Goal: Task Accomplishment & Management: Complete application form

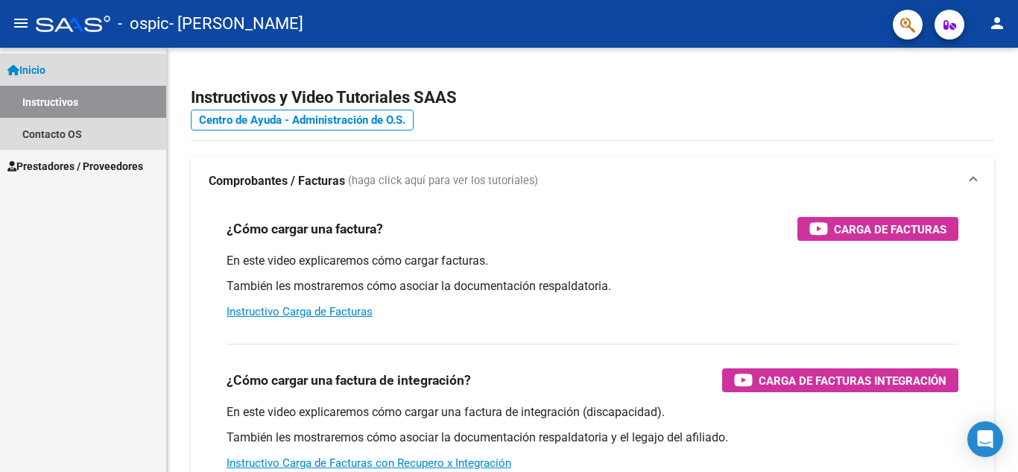
click at [42, 69] on span "Inicio" at bounding box center [26, 70] width 38 height 16
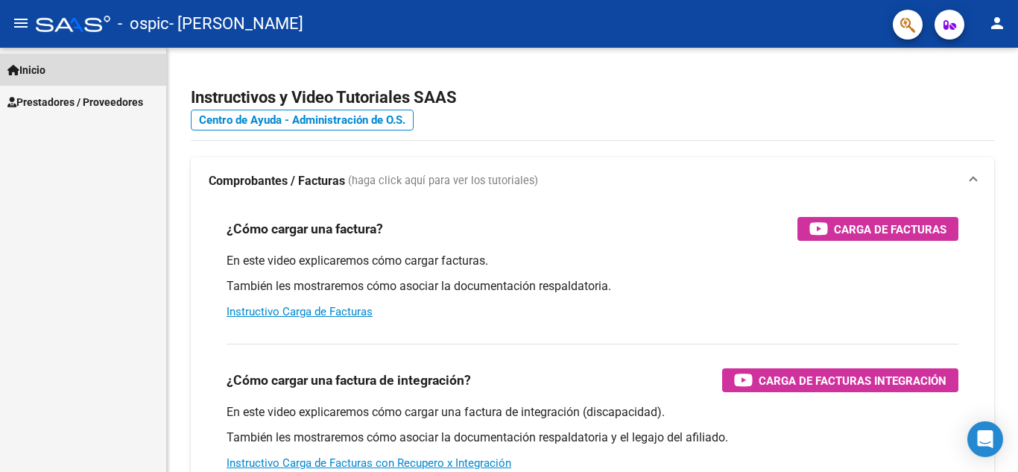
click at [42, 69] on span "Inicio" at bounding box center [26, 70] width 38 height 16
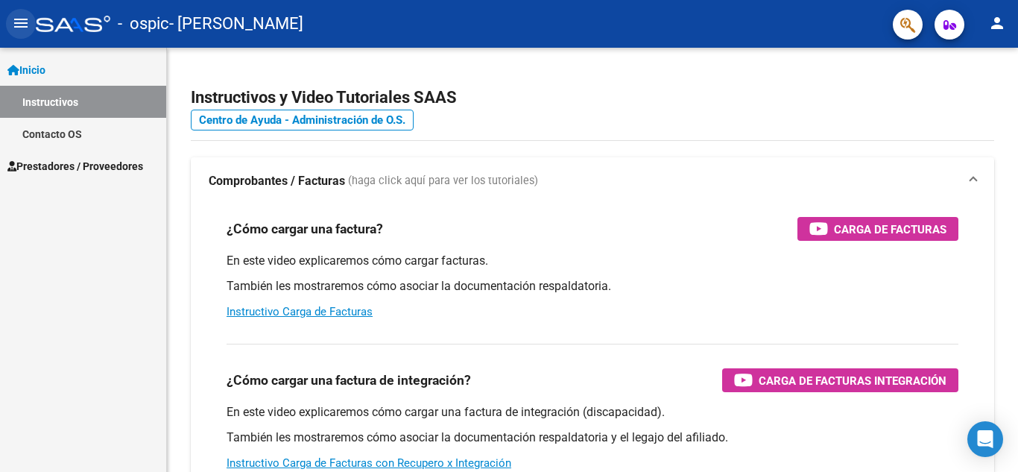
click at [22, 22] on mat-icon "menu" at bounding box center [21, 23] width 18 height 18
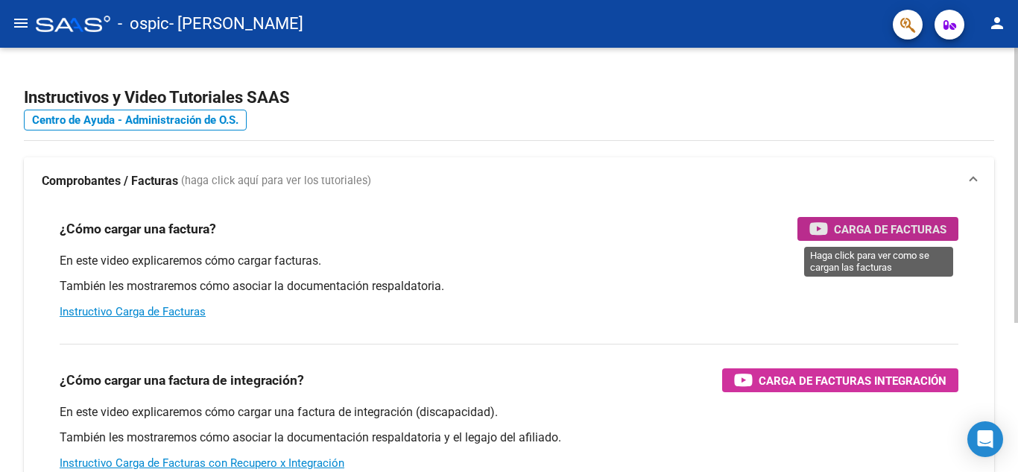
click at [877, 240] on div "Carga de Facturas" at bounding box center [877, 229] width 137 height 24
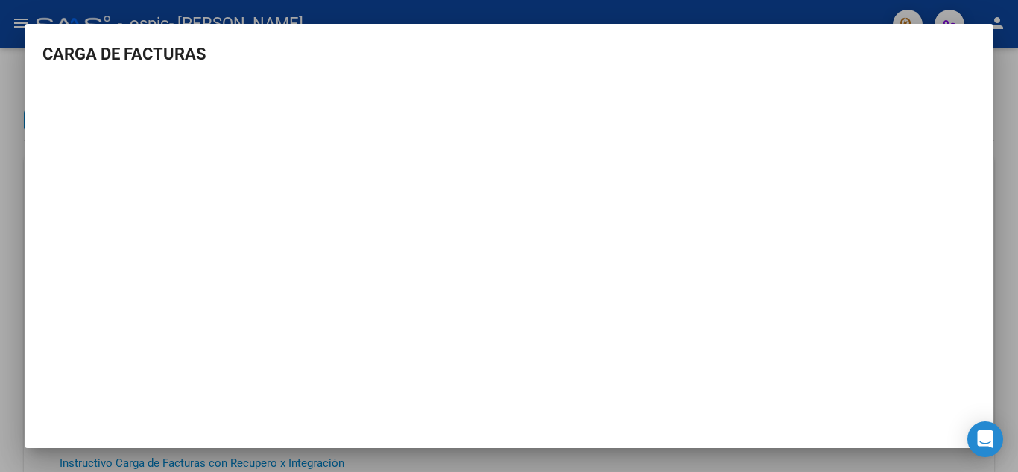
click at [761, 12] on div at bounding box center [509, 236] width 1018 height 472
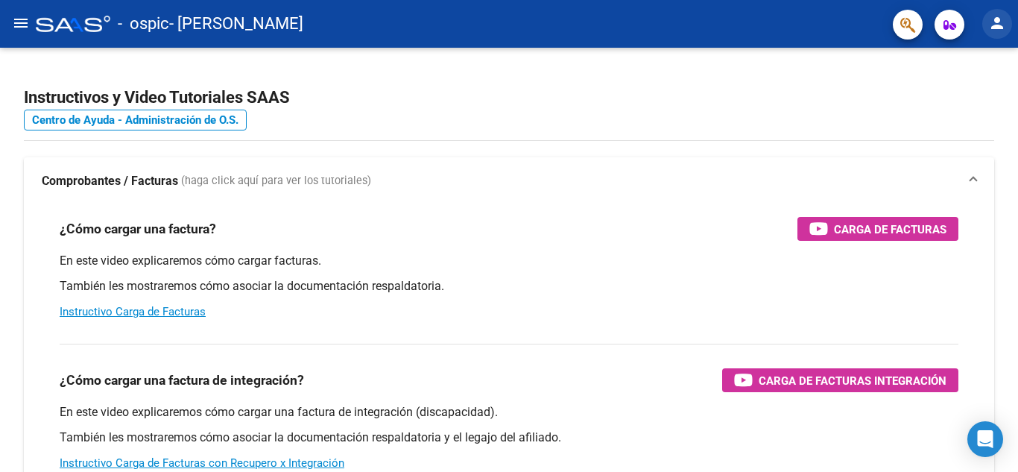
click at [1003, 25] on mat-icon "person" at bounding box center [997, 23] width 18 height 18
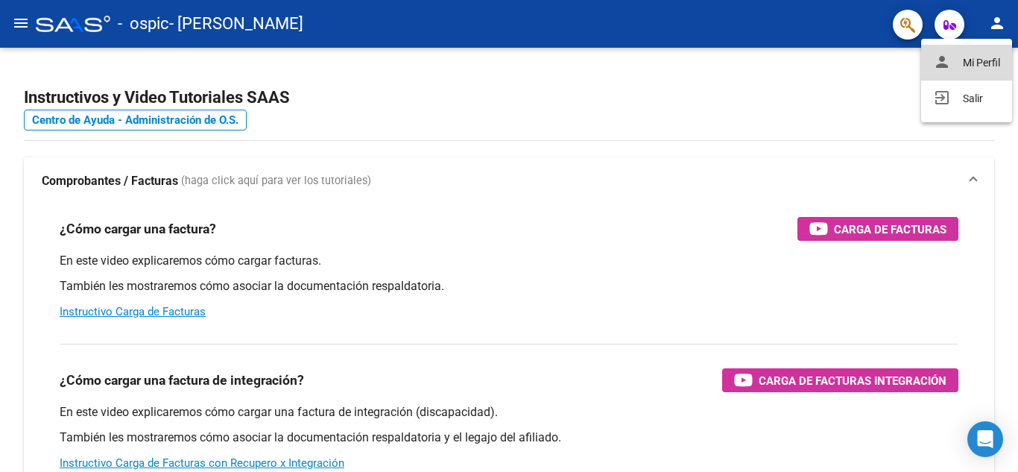
click at [970, 66] on button "person Mi Perfil" at bounding box center [966, 63] width 91 height 36
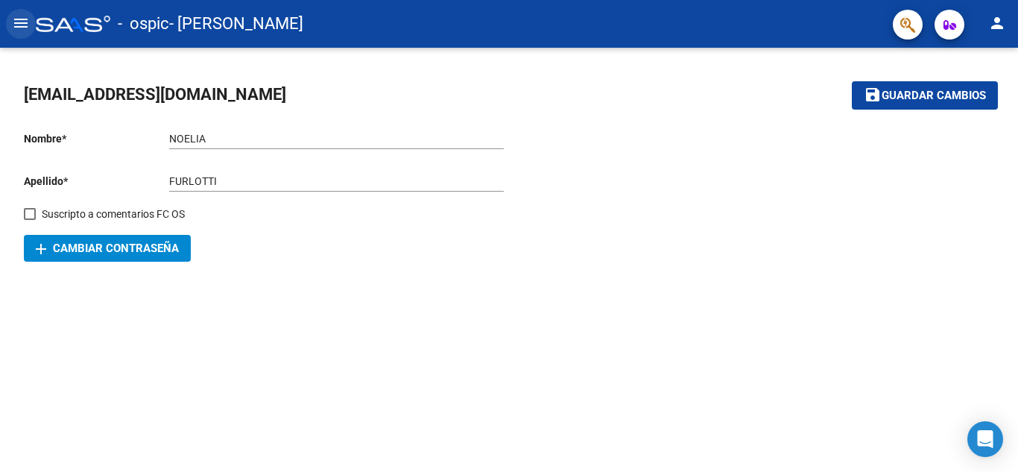
click at [23, 28] on mat-icon "menu" at bounding box center [21, 23] width 18 height 18
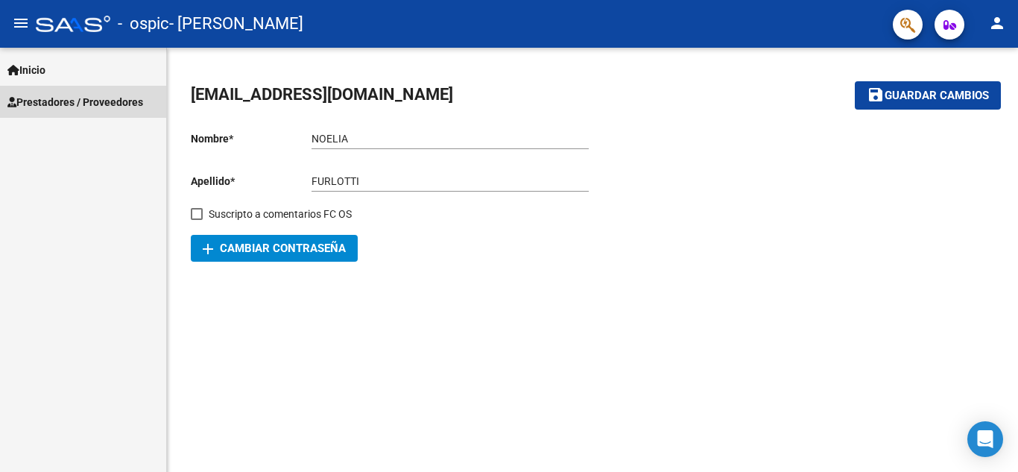
click at [46, 95] on span "Prestadores / Proveedores" at bounding box center [75, 102] width 136 height 16
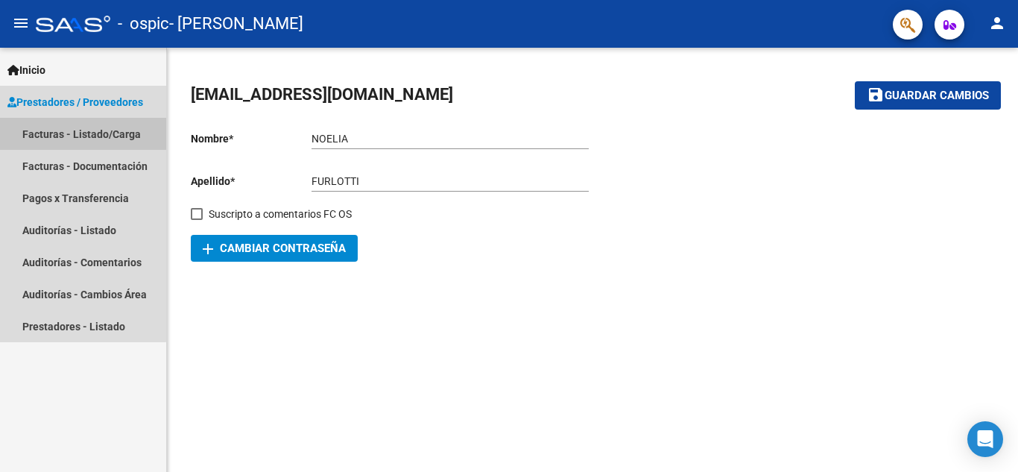
click at [50, 133] on link "Facturas - Listado/Carga" at bounding box center [83, 134] width 166 height 32
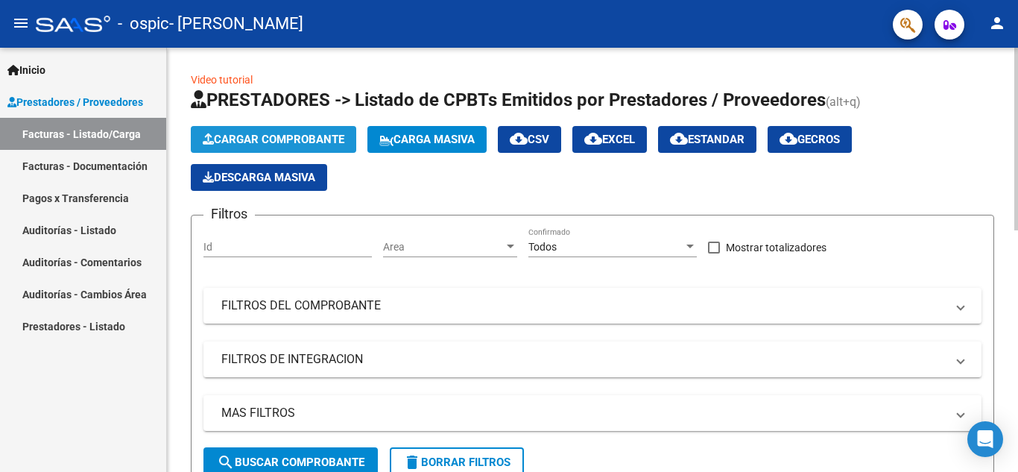
click at [262, 144] on span "Cargar Comprobante" at bounding box center [274, 139] width 142 height 13
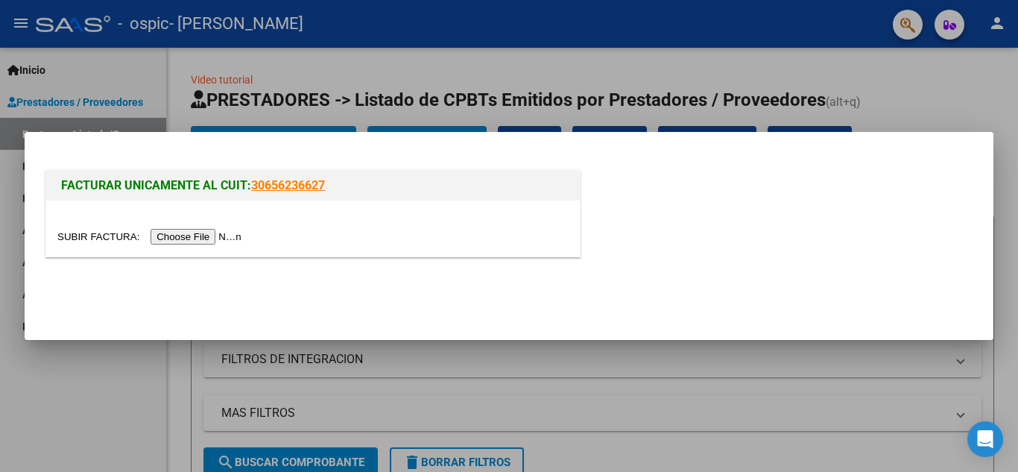
click at [201, 241] on input "file" at bounding box center [151, 237] width 189 height 16
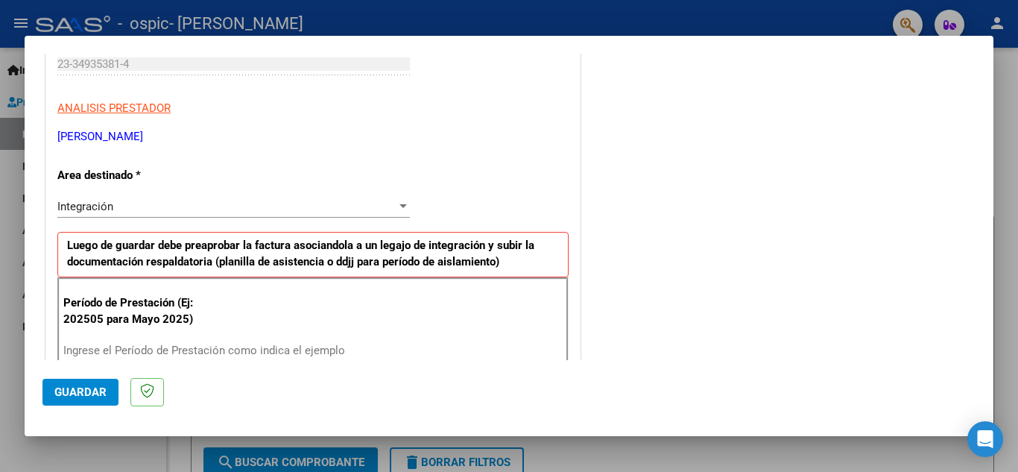
scroll to position [267, 0]
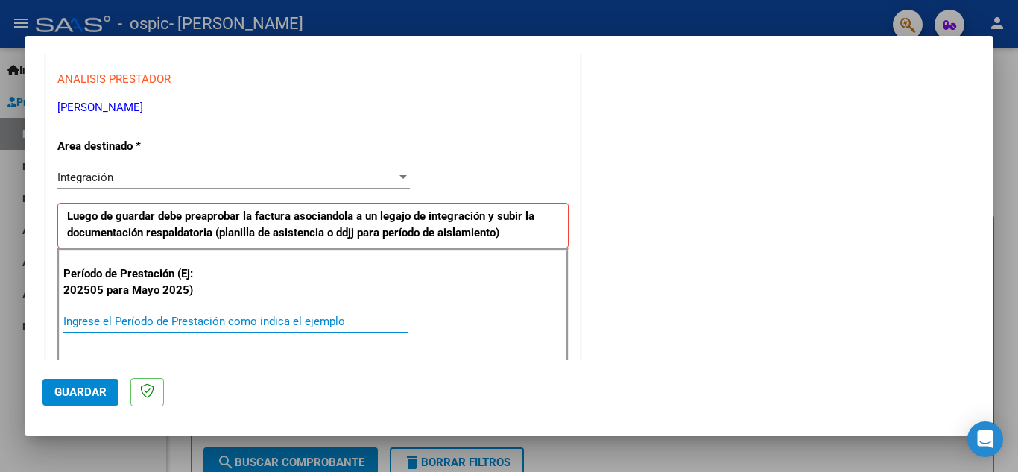
click at [267, 315] on input "Ingrese el Período de Prestación como indica el ejemplo" at bounding box center [235, 321] width 344 height 13
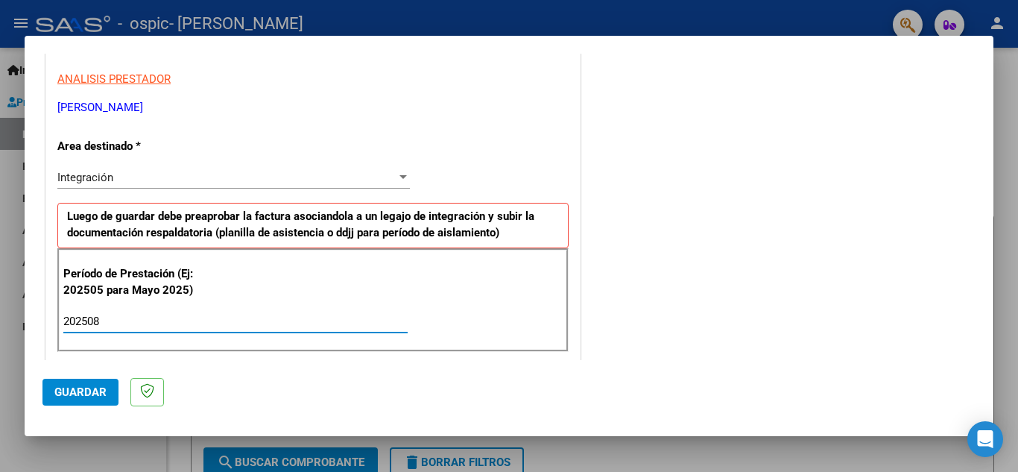
type input "202508"
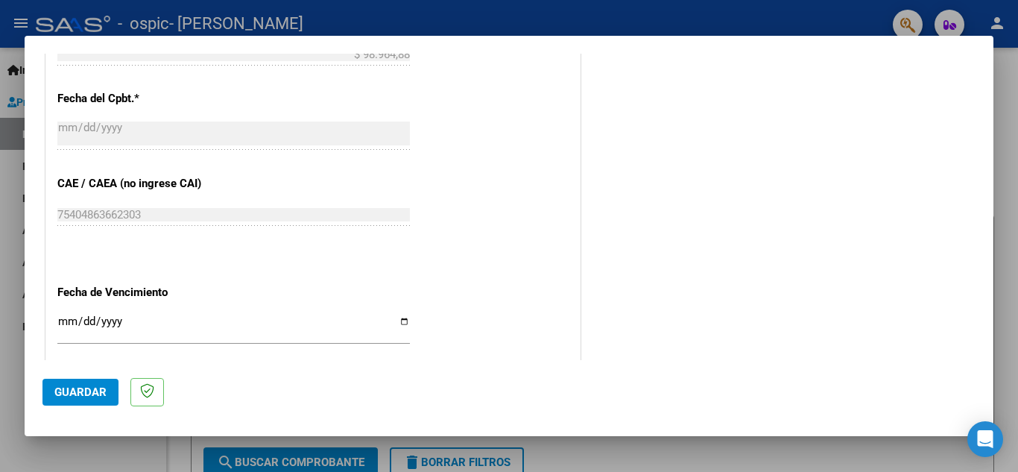
scroll to position [1005, 0]
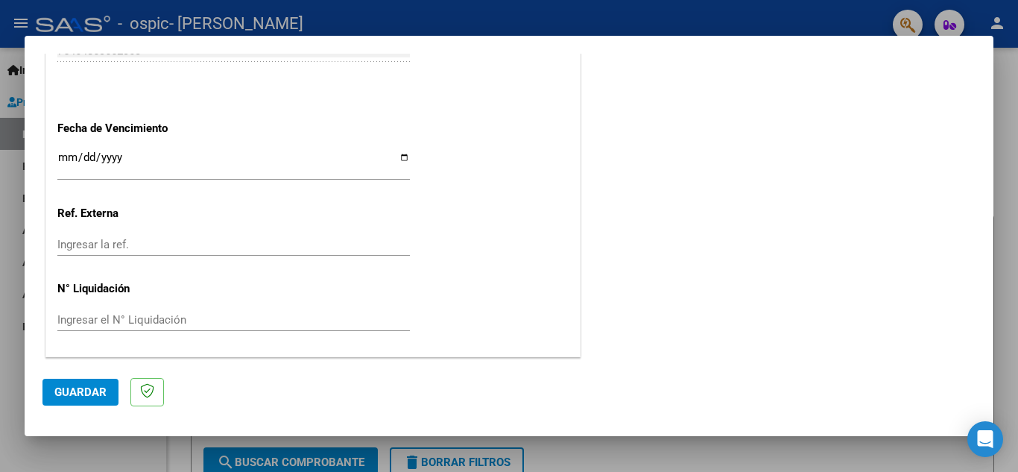
click at [86, 389] on span "Guardar" at bounding box center [80, 391] width 52 height 13
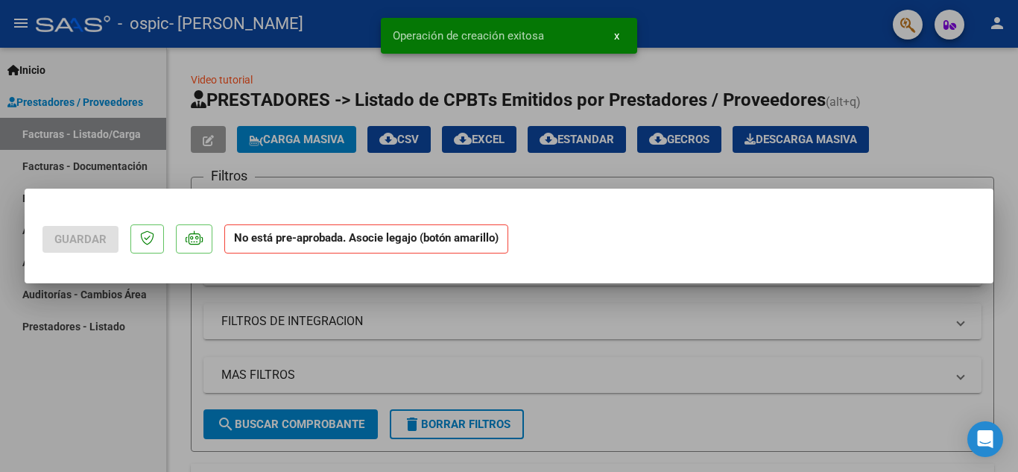
scroll to position [0, 0]
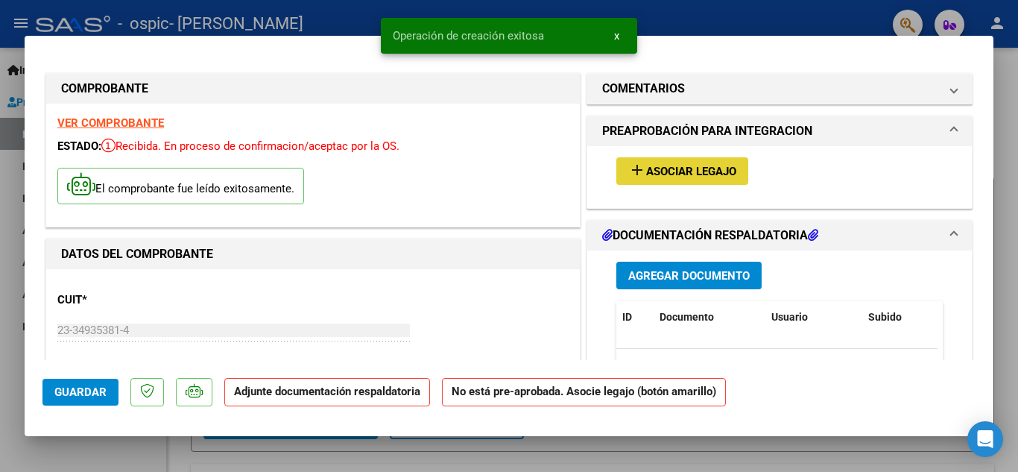
click at [683, 167] on span "Asociar Legajo" at bounding box center [691, 171] width 90 height 13
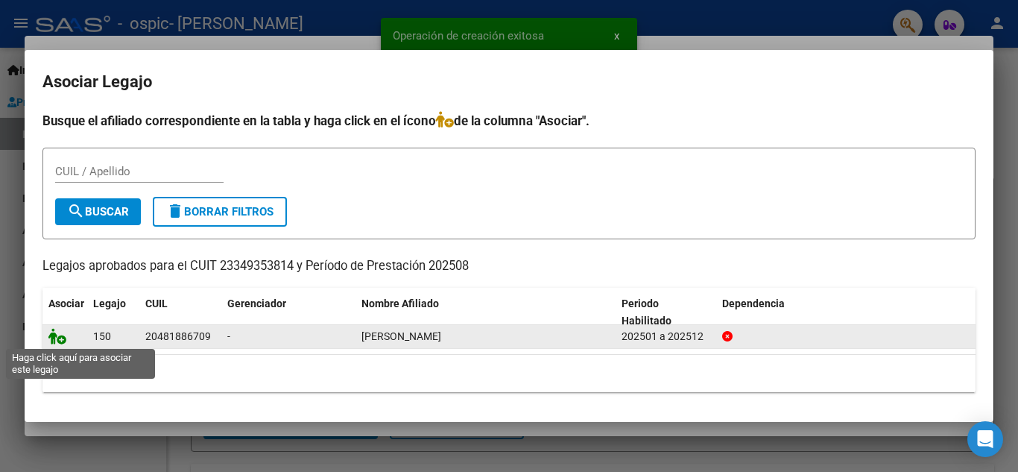
click at [58, 338] on icon at bounding box center [57, 336] width 18 height 16
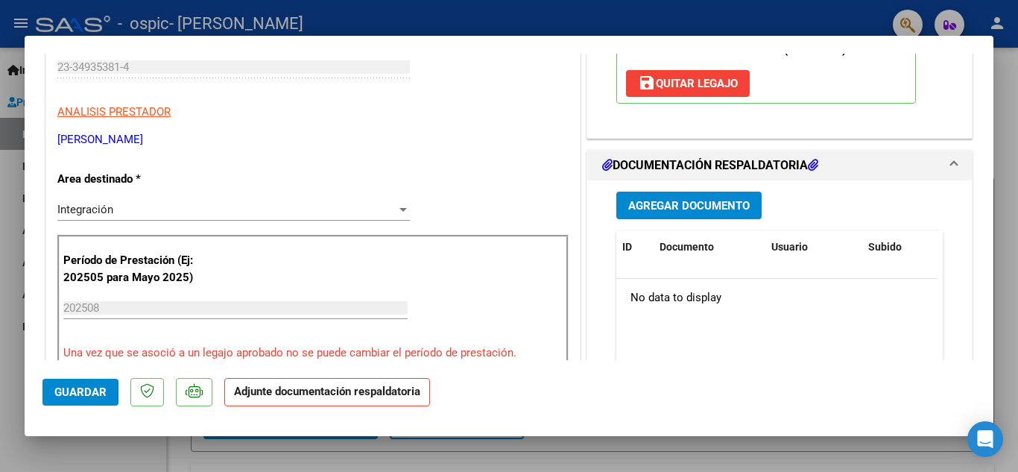
scroll to position [352, 0]
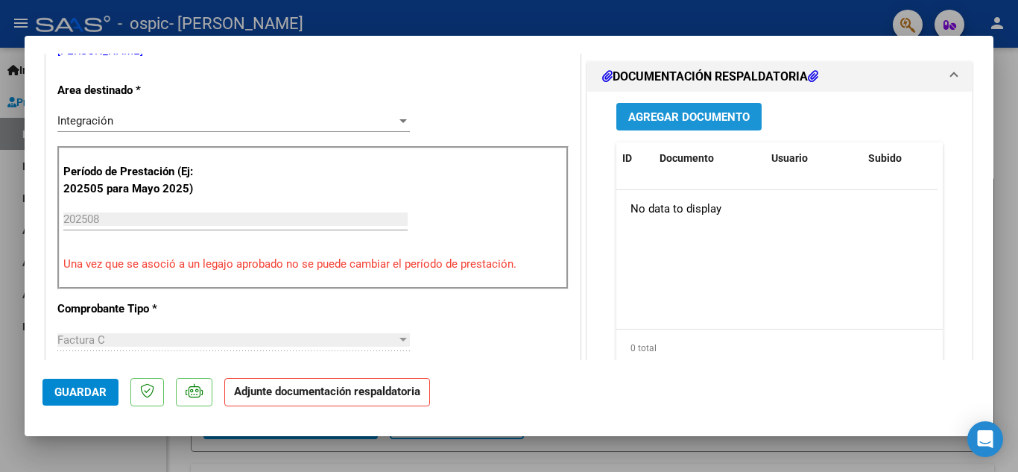
click at [697, 112] on span "Agregar Documento" at bounding box center [688, 116] width 121 height 13
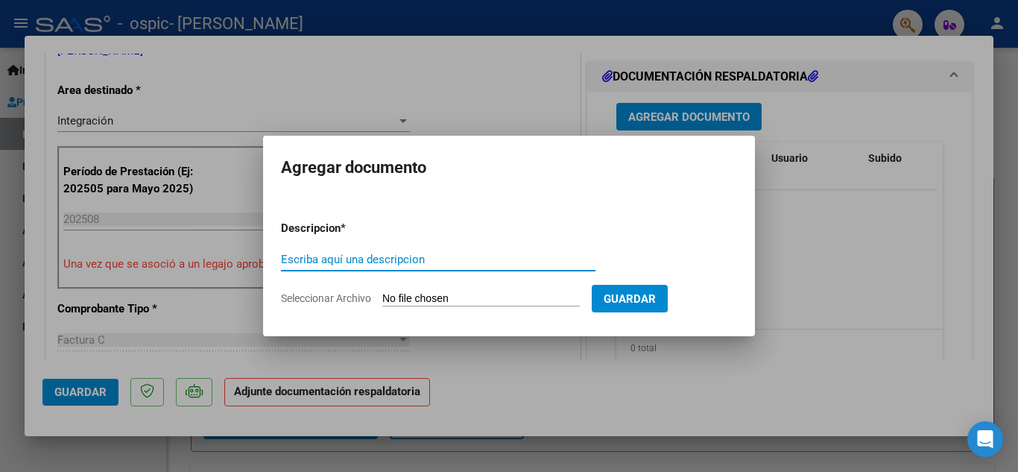
click at [352, 261] on input "Escriba aquí una descripcion" at bounding box center [438, 259] width 315 height 13
type input "p"
type input "Planilla de Asistencia"
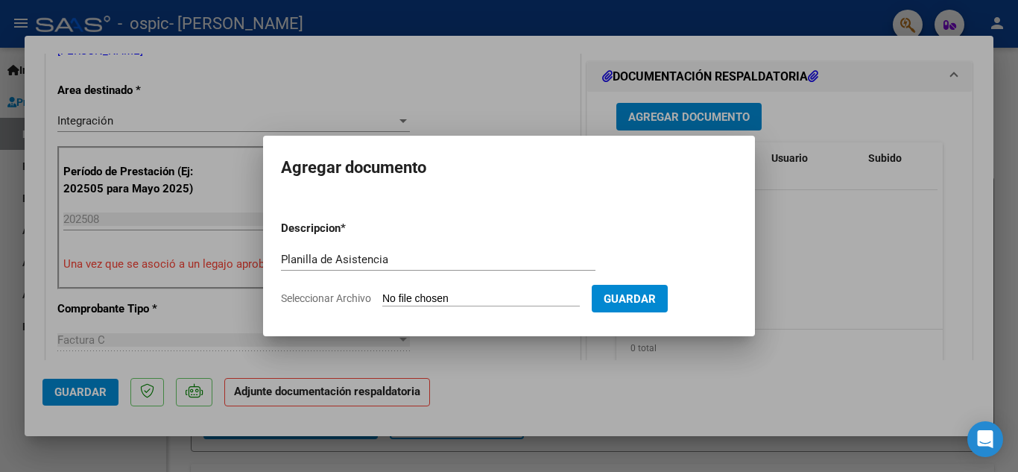
click at [477, 294] on input "Seleccionar Archivo" at bounding box center [481, 299] width 198 height 14
type input "C:\fakepath\[GEOGRAPHIC_DATA][DATE].jpeg"
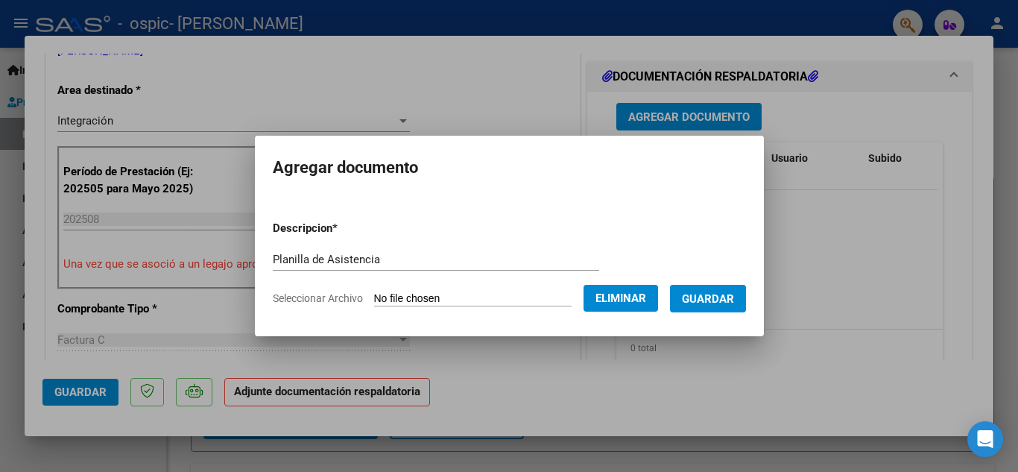
click at [722, 286] on button "Guardar" at bounding box center [708, 299] width 76 height 28
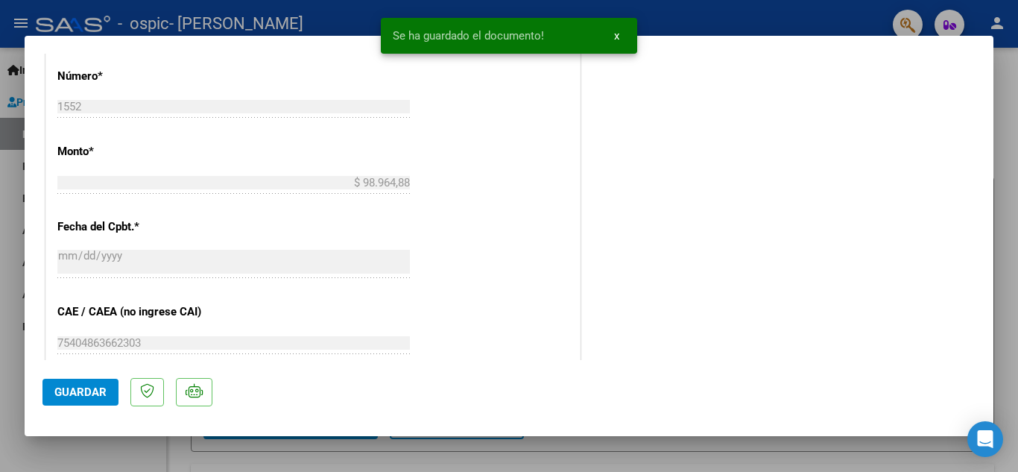
scroll to position [1028, 0]
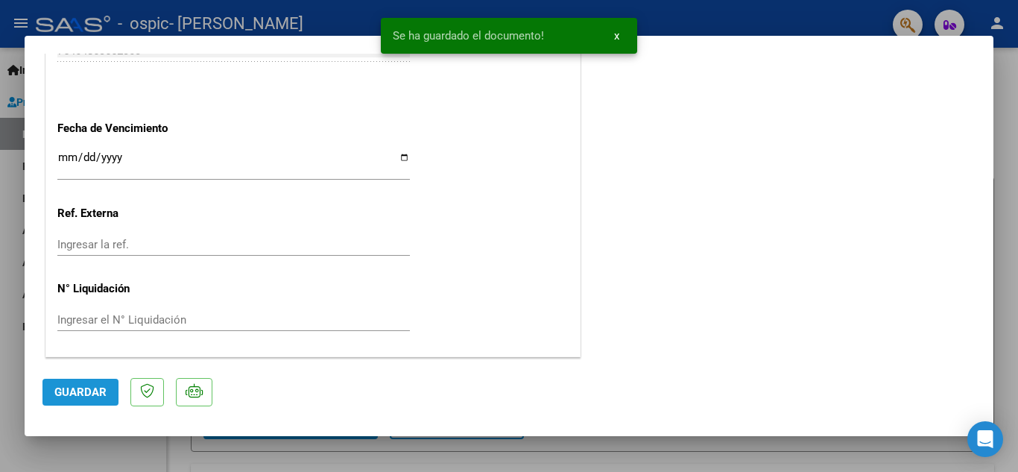
click at [86, 389] on span "Guardar" at bounding box center [80, 391] width 52 height 13
click at [1010, 102] on div at bounding box center [509, 236] width 1018 height 472
type input "$ 0,00"
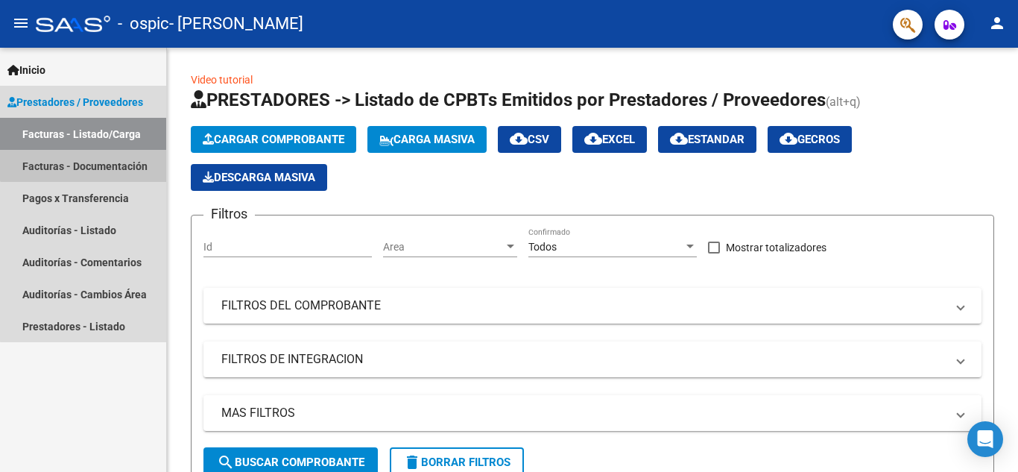
click at [85, 161] on link "Facturas - Documentación" at bounding box center [83, 166] width 166 height 32
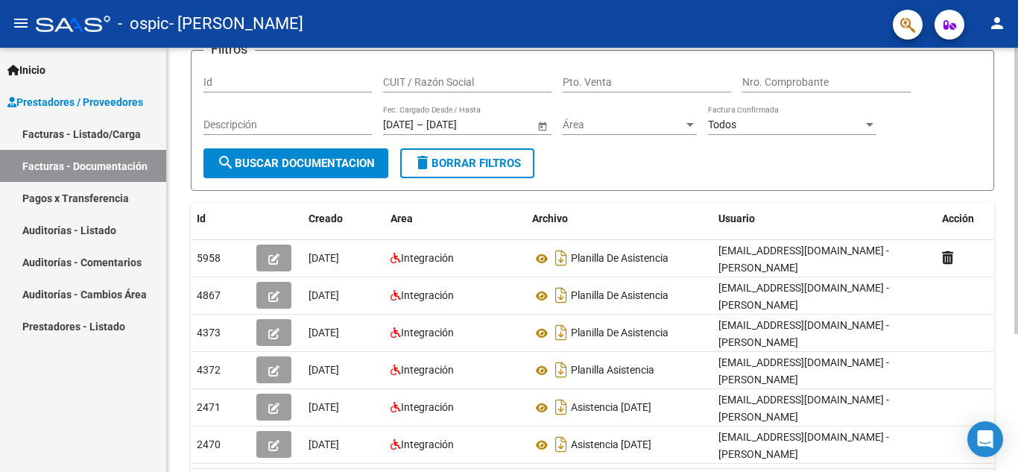
scroll to position [113, 0]
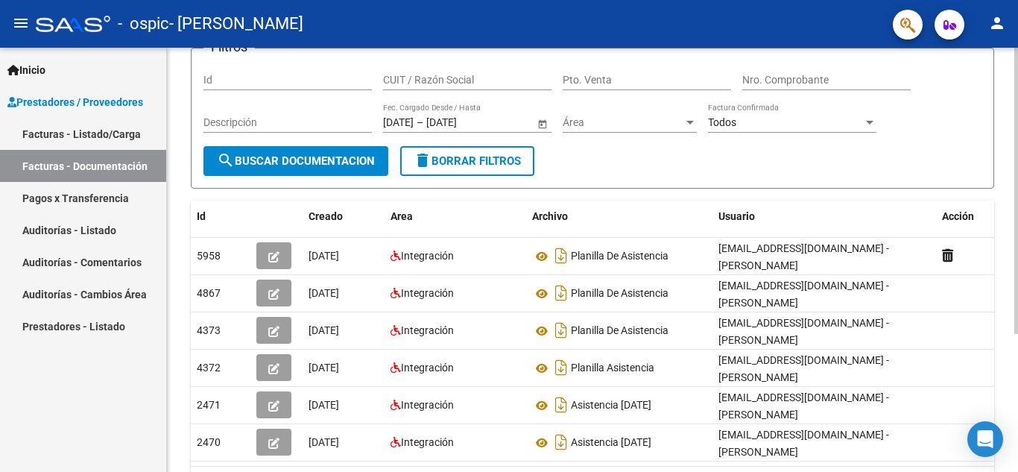
click at [1014, 303] on div at bounding box center [1016, 271] width 4 height 286
